Goal: Task Accomplishment & Management: Manage account settings

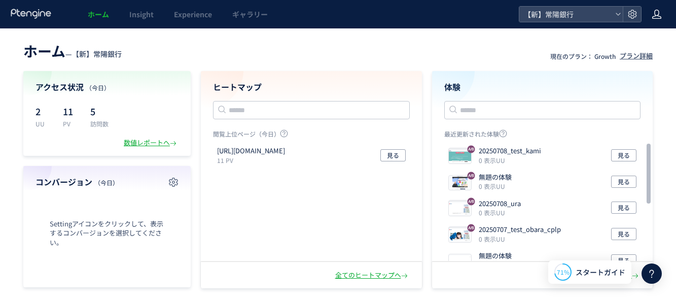
click at [659, 13] on icon at bounding box center [656, 14] width 10 height 10
click at [627, 55] on span "ログアウト" at bounding box center [623, 56] width 35 height 10
click at [634, 9] on div at bounding box center [632, 14] width 18 height 15
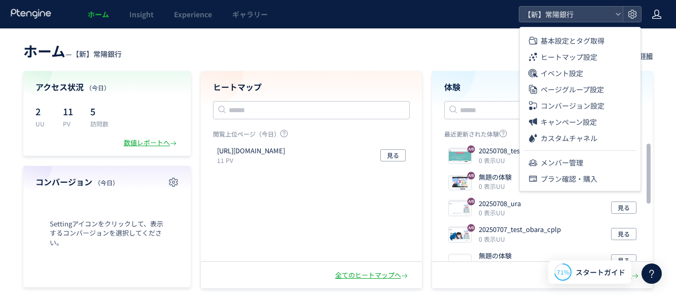
click at [661, 7] on div at bounding box center [656, 14] width 10 height 28
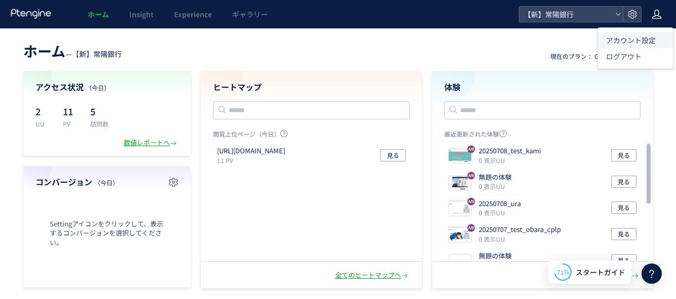
click at [651, 34] on li "アカウント設定" at bounding box center [635, 40] width 75 height 16
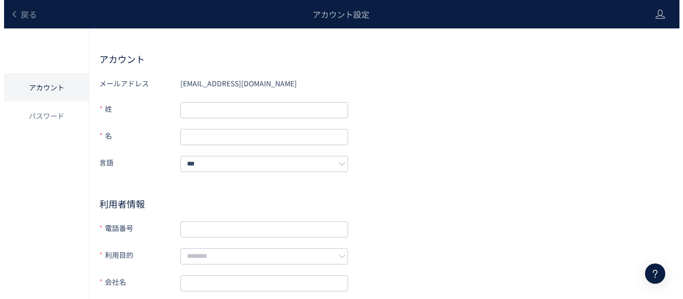
scroll to position [106, 0]
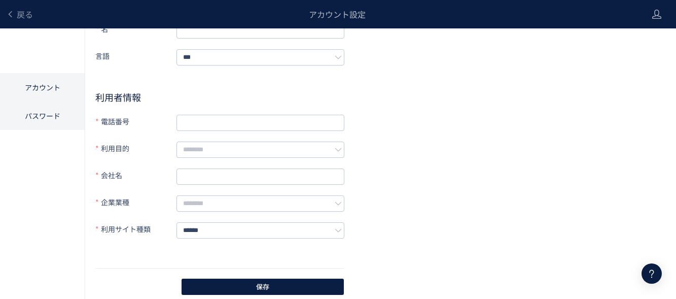
click at [34, 106] on li "パスワード" at bounding box center [42, 115] width 85 height 28
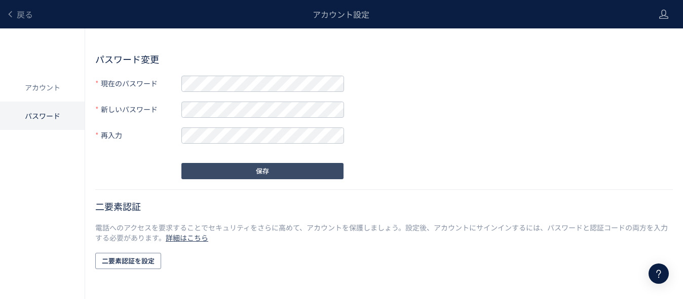
click at [209, 169] on button "保存" at bounding box center [263, 171] width 162 height 16
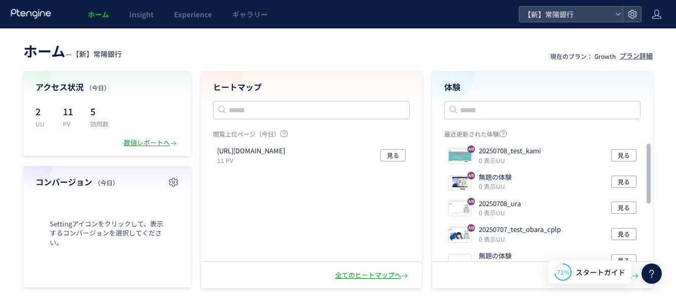
click at [361, 272] on div "全てのヒートマップへ" at bounding box center [372, 275] width 75 height 10
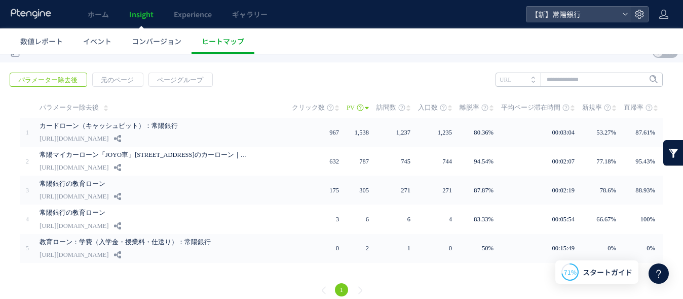
scroll to position [20, 0]
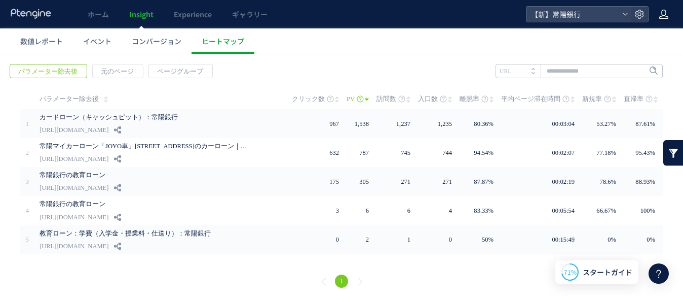
click at [667, 11] on icon at bounding box center [664, 14] width 10 height 10
click at [632, 56] on span "ログアウト" at bounding box center [630, 56] width 35 height 10
